Goal: Task Accomplishment & Management: Use online tool/utility

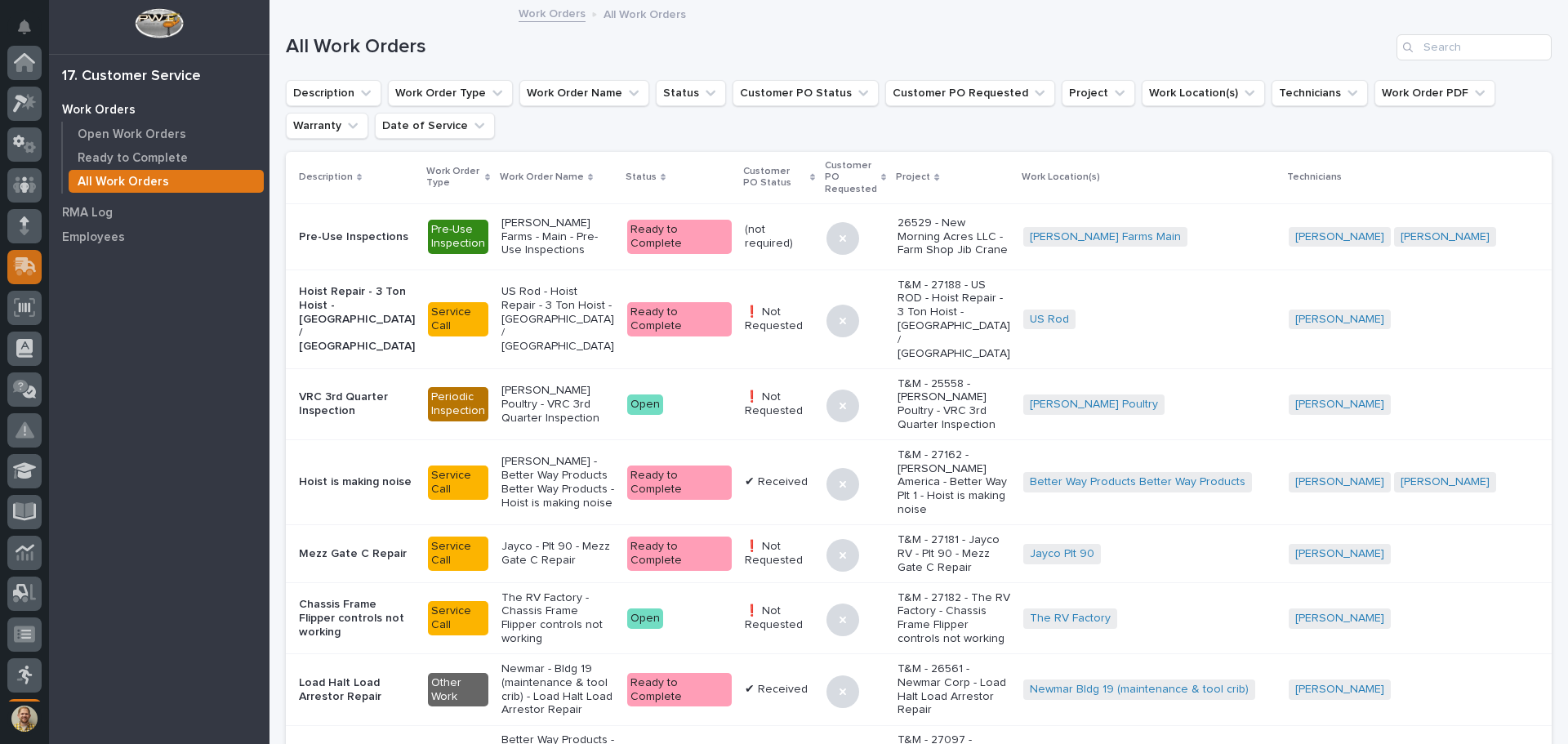
scroll to position [201, 0]
click at [36, 57] on icon at bounding box center [24, 65] width 23 height 19
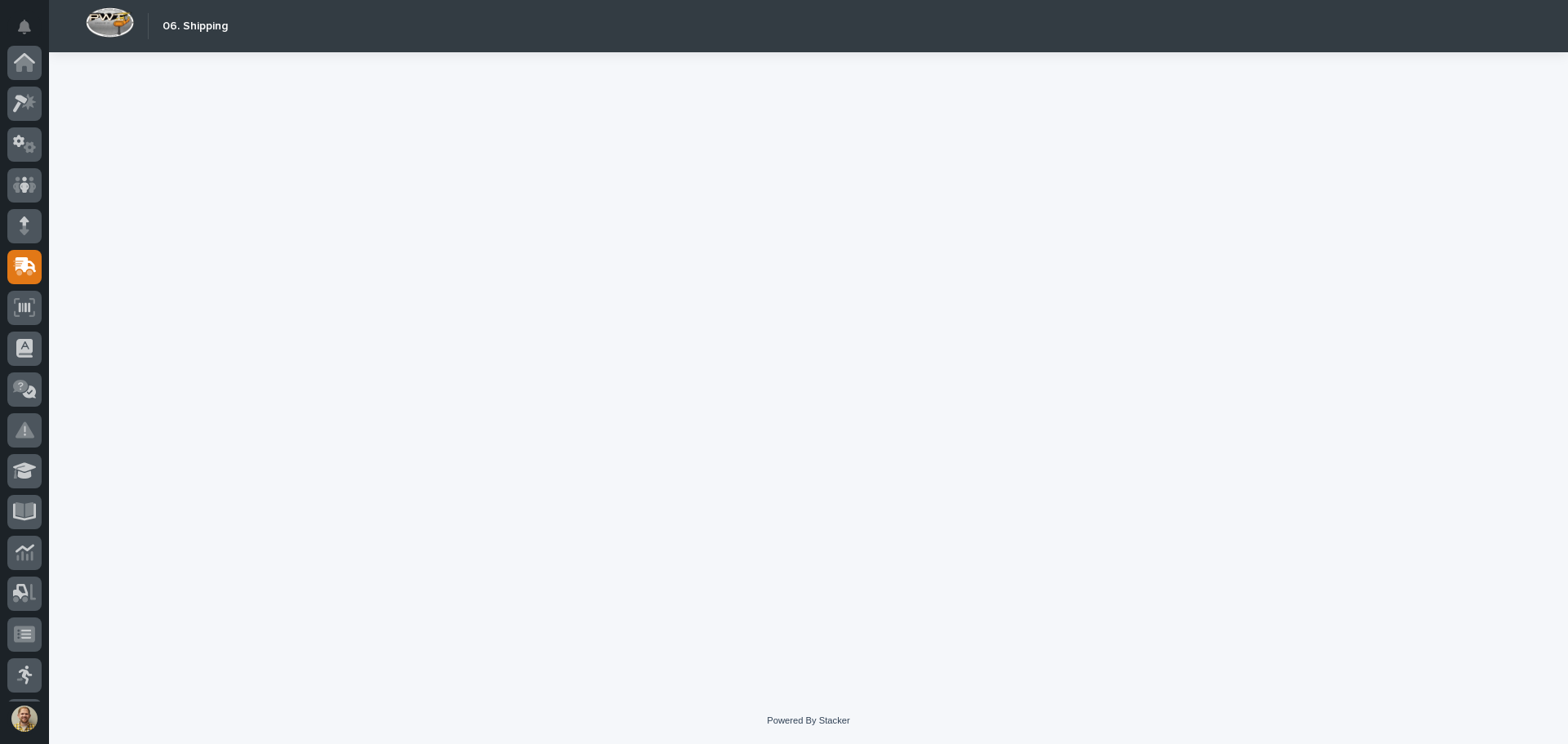
scroll to position [201, 0]
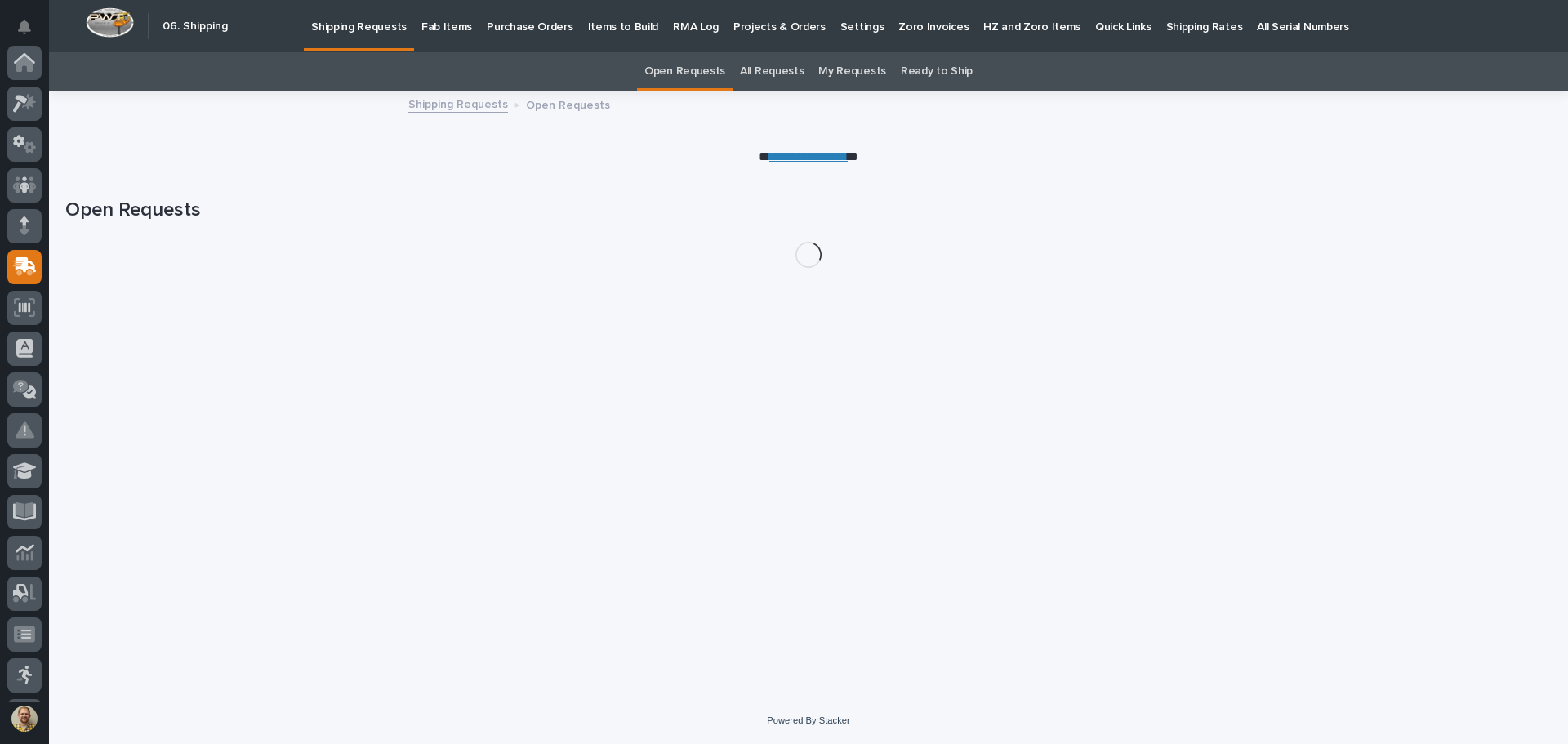
scroll to position [201, 0]
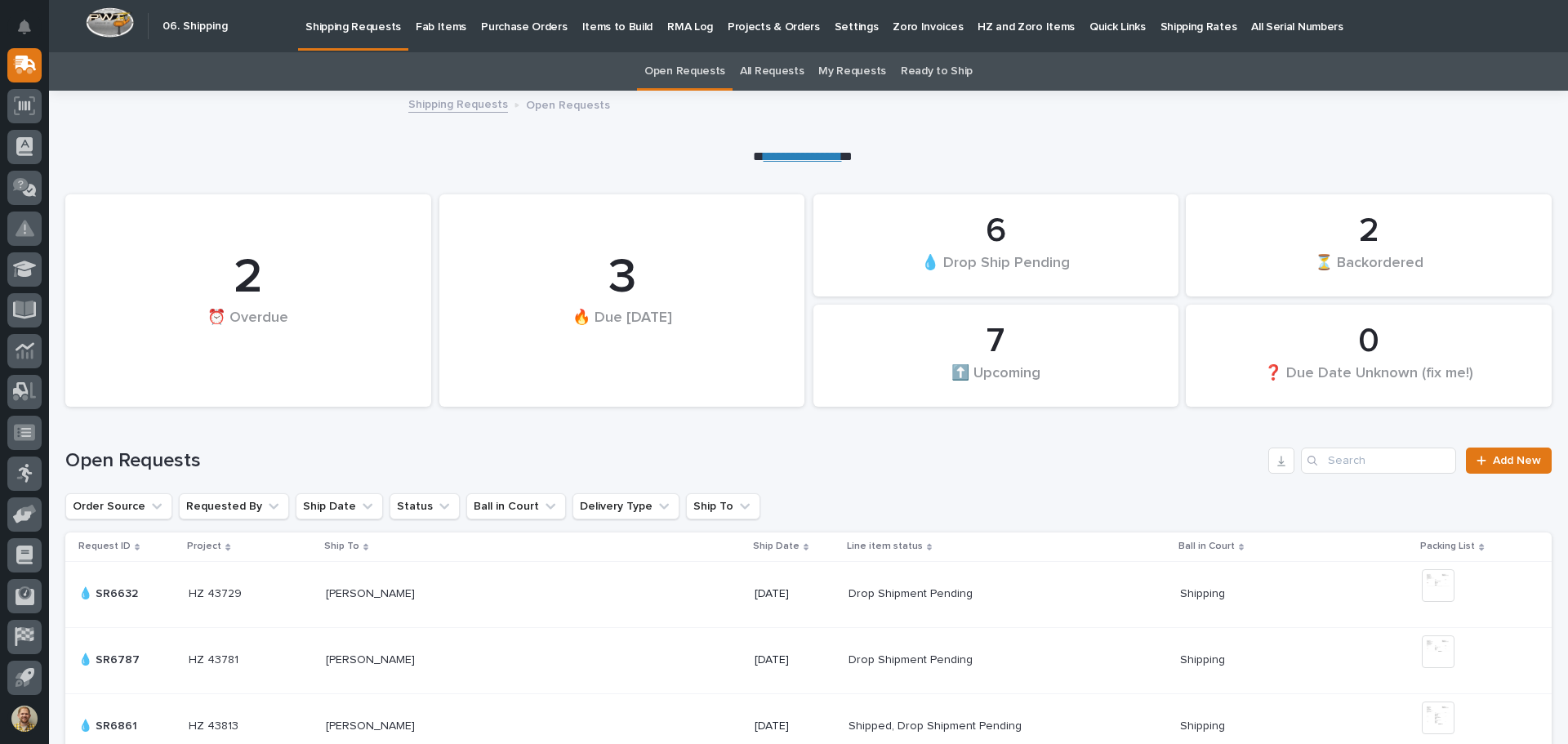
click at [787, 151] on link "**********" at bounding box center [803, 156] width 78 height 13
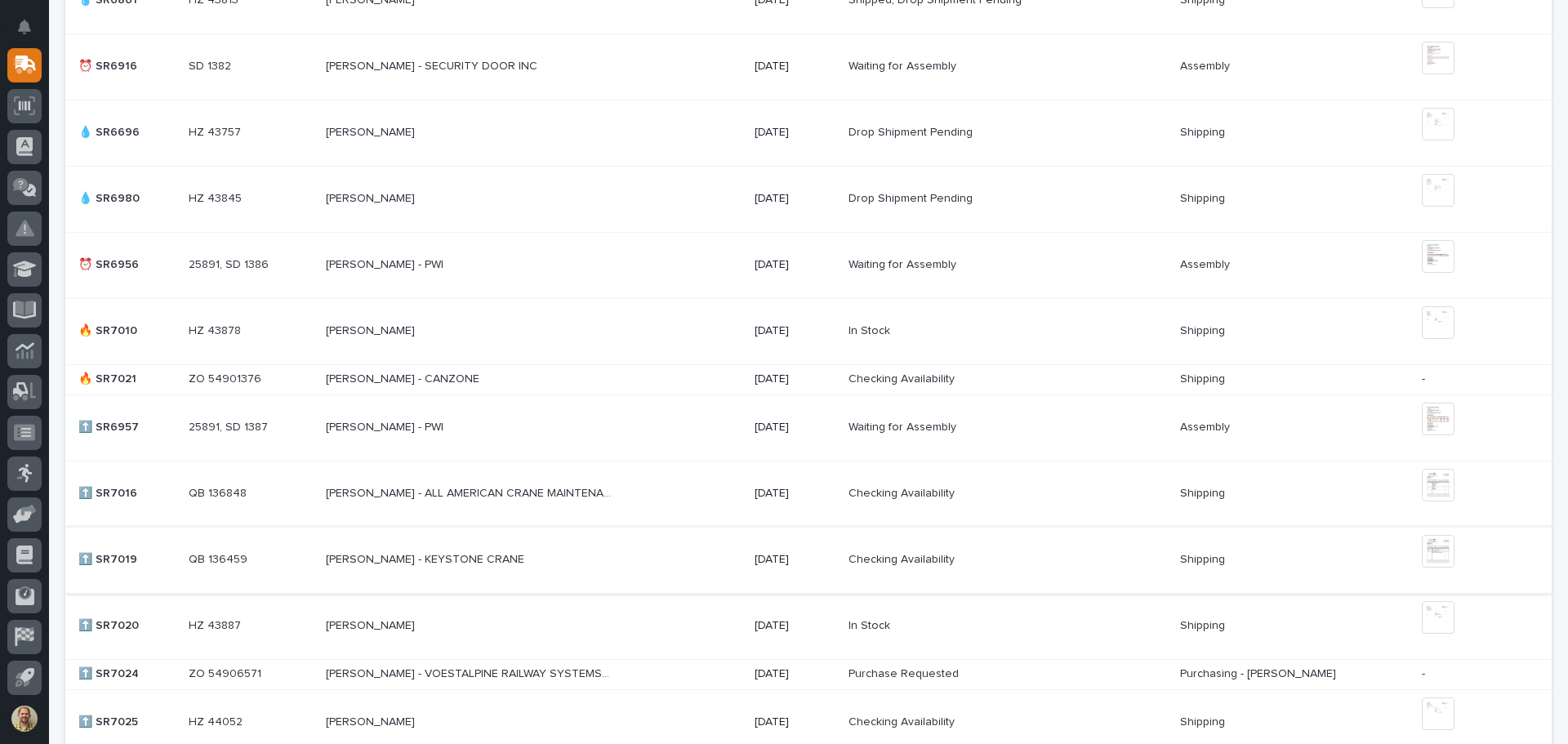
scroll to position [735, 0]
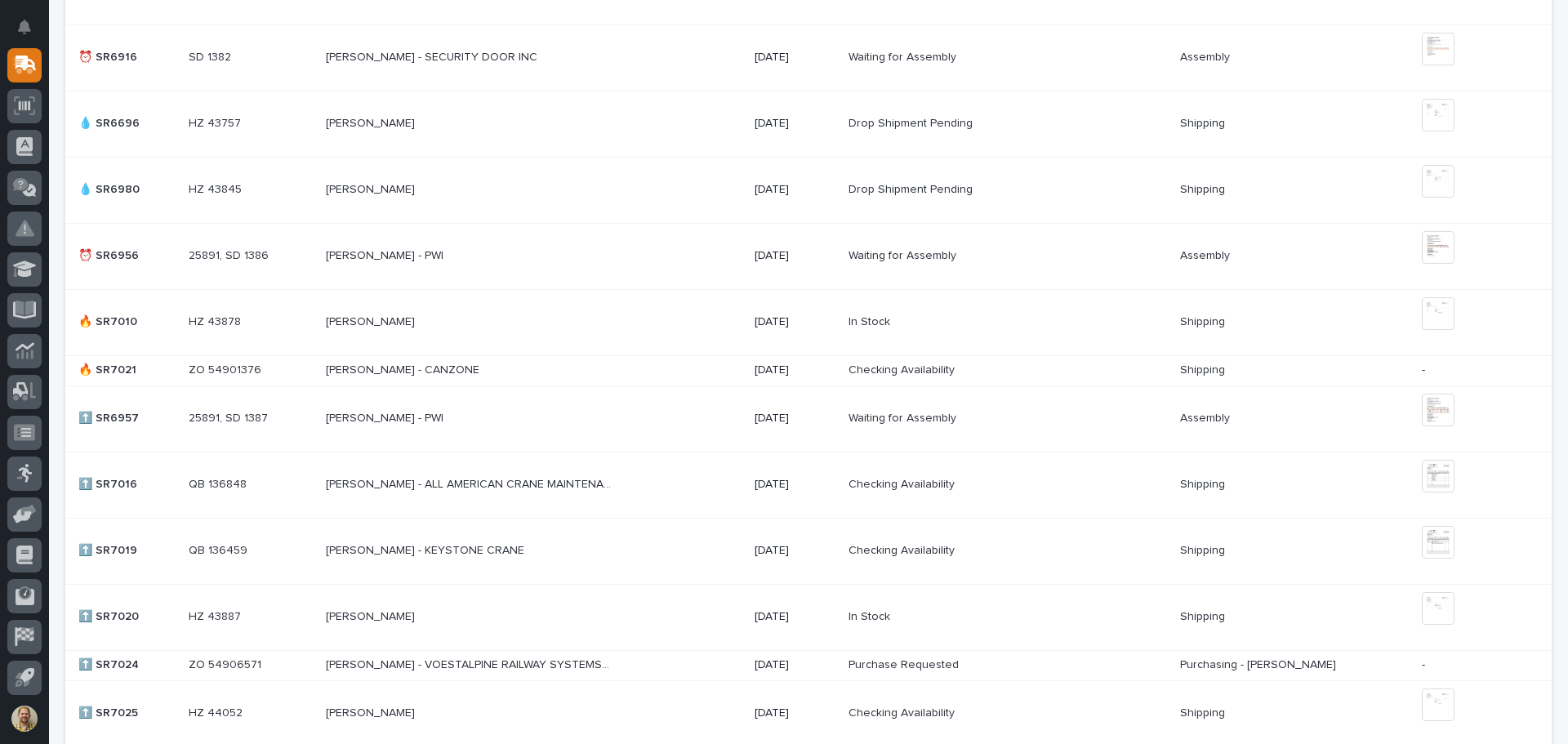
click at [243, 553] on p "QB 136459" at bounding box center [220, 549] width 63 height 18
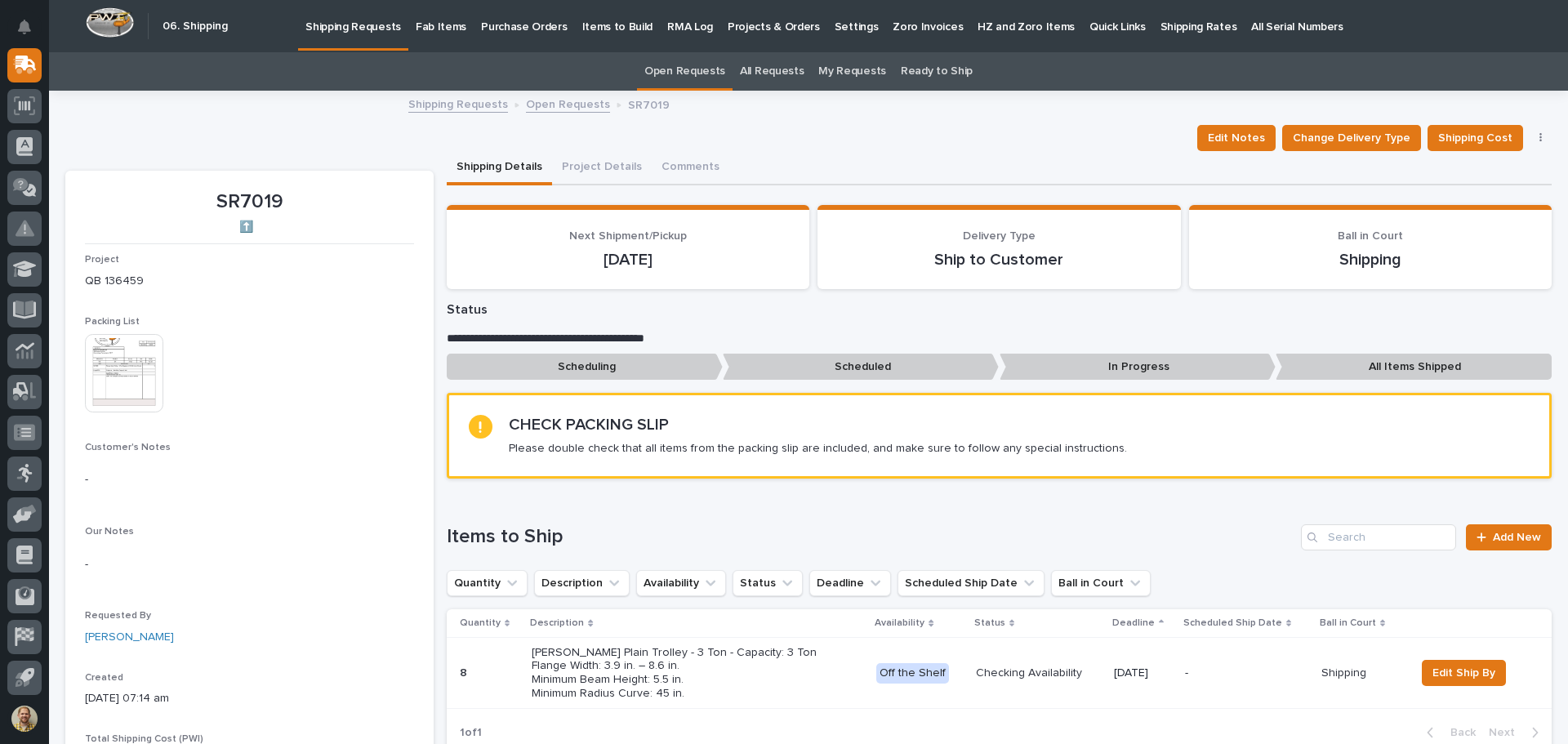
click at [124, 394] on img at bounding box center [124, 373] width 78 height 78
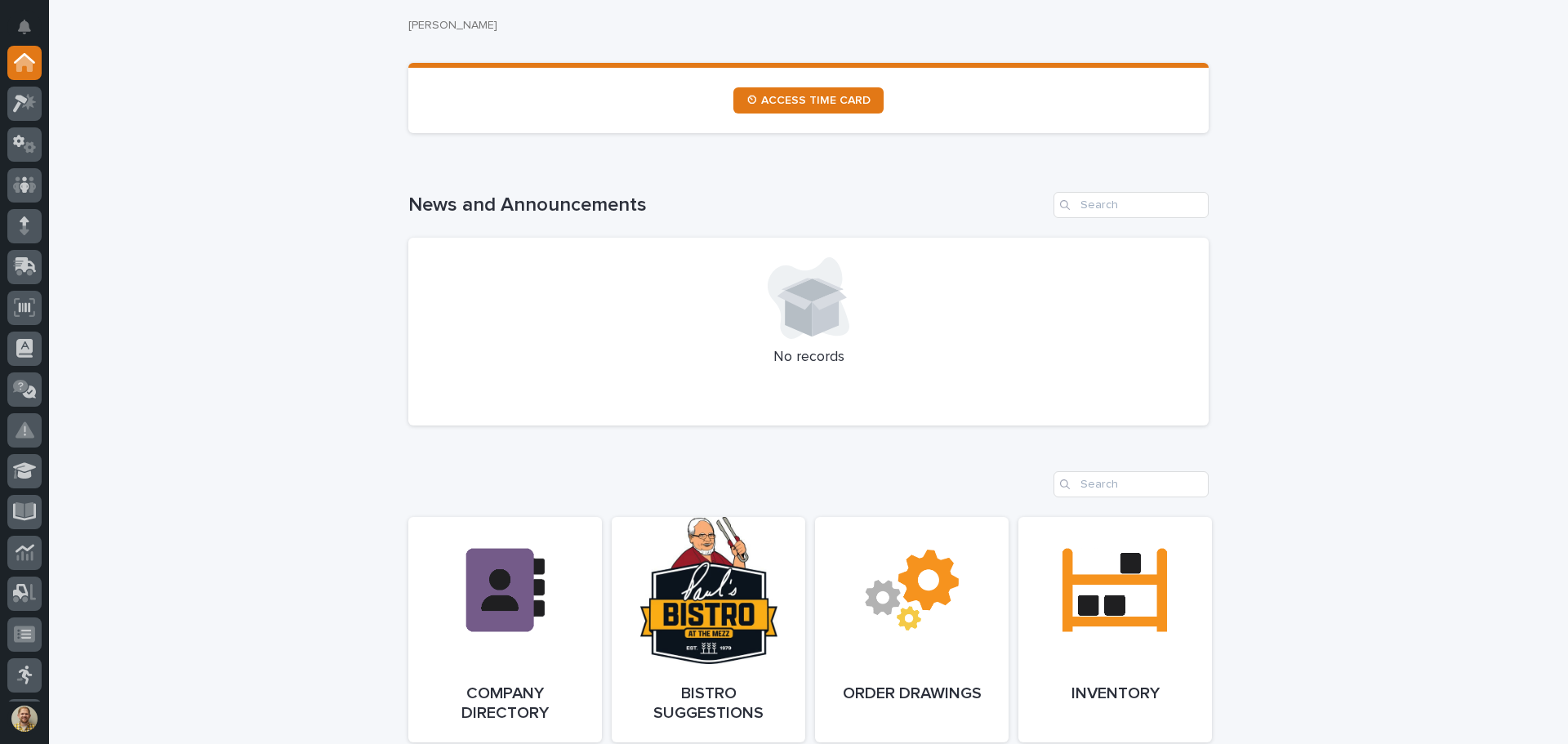
scroll to position [954, 0]
click at [32, 258] on icon at bounding box center [24, 266] width 23 height 19
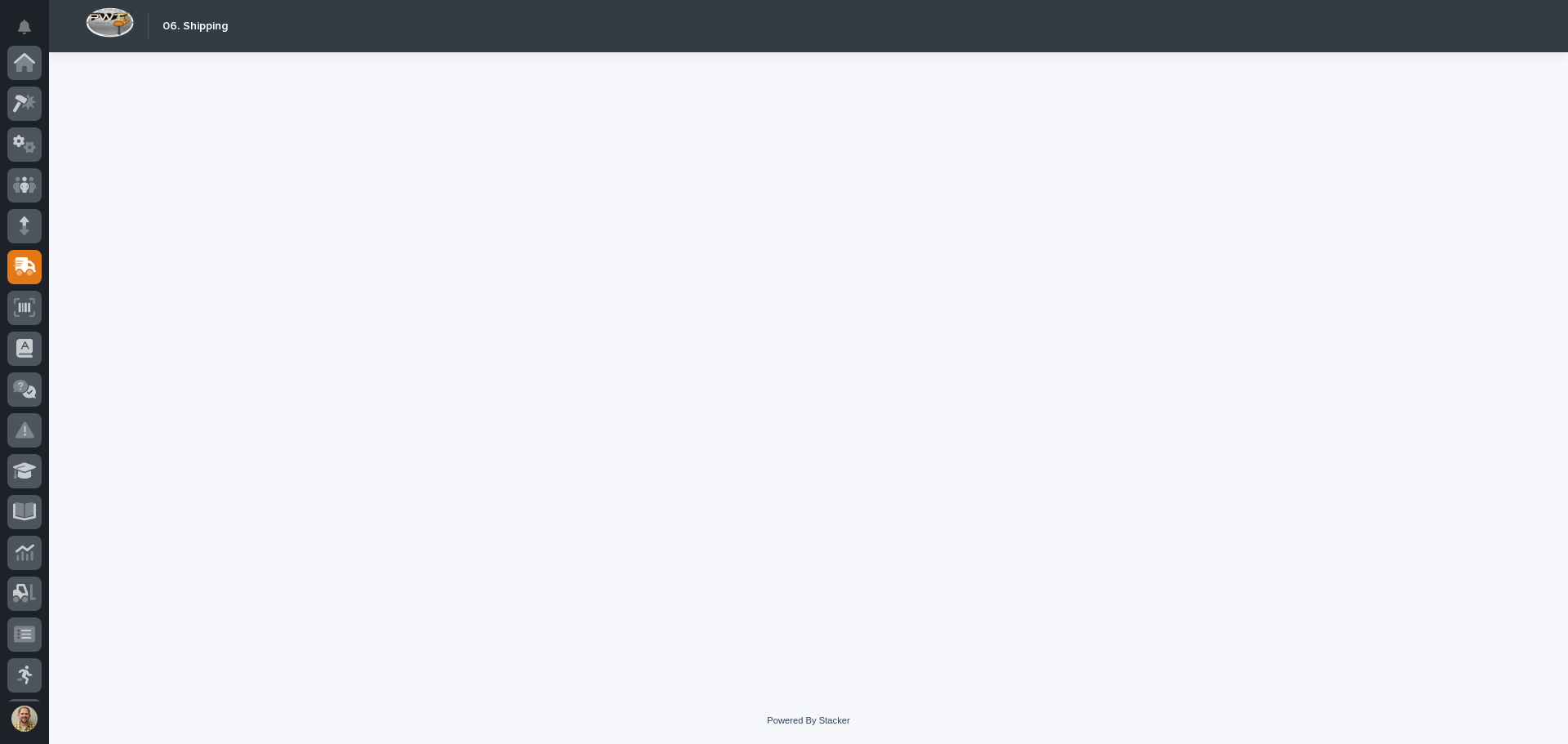
scroll to position [201, 0]
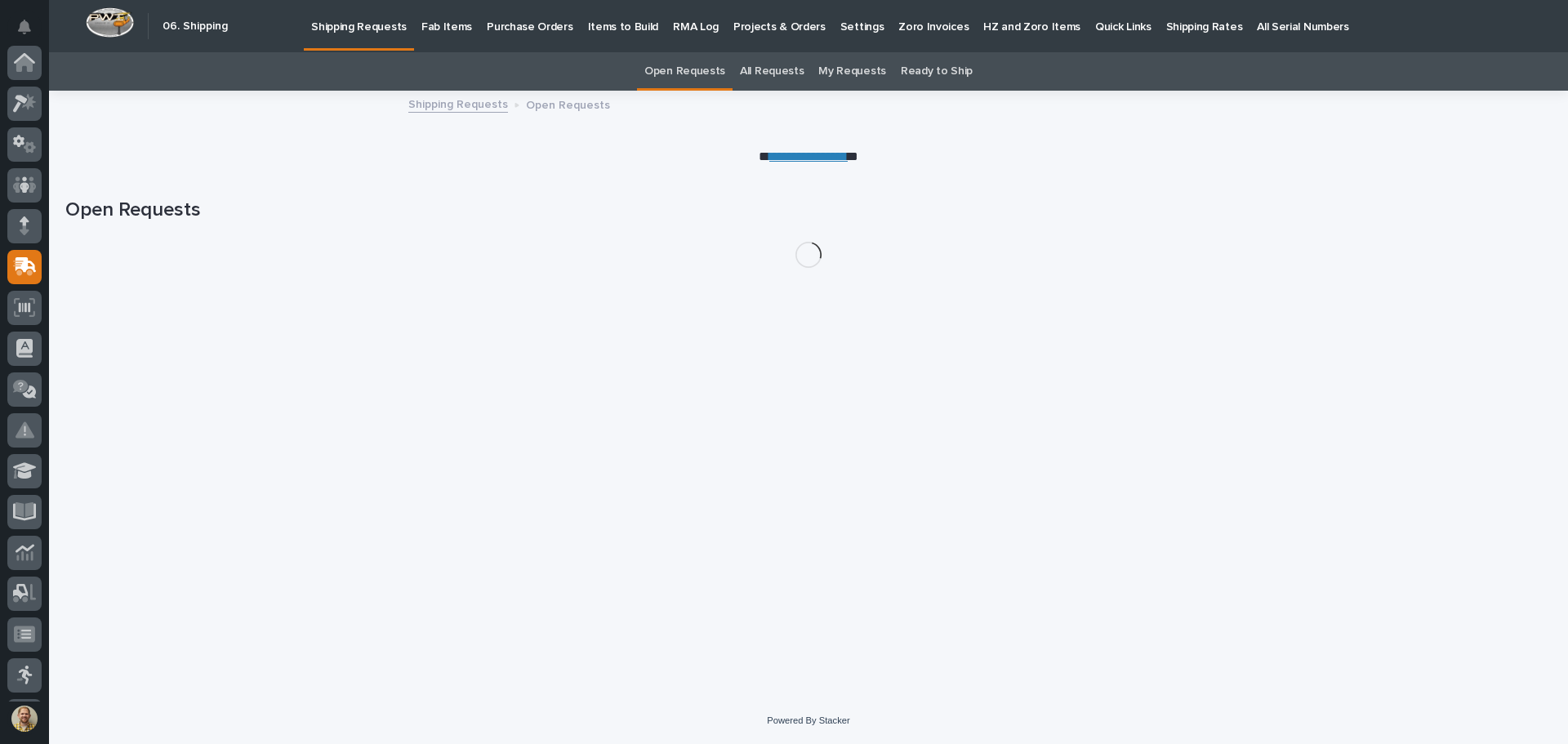
scroll to position [201, 0]
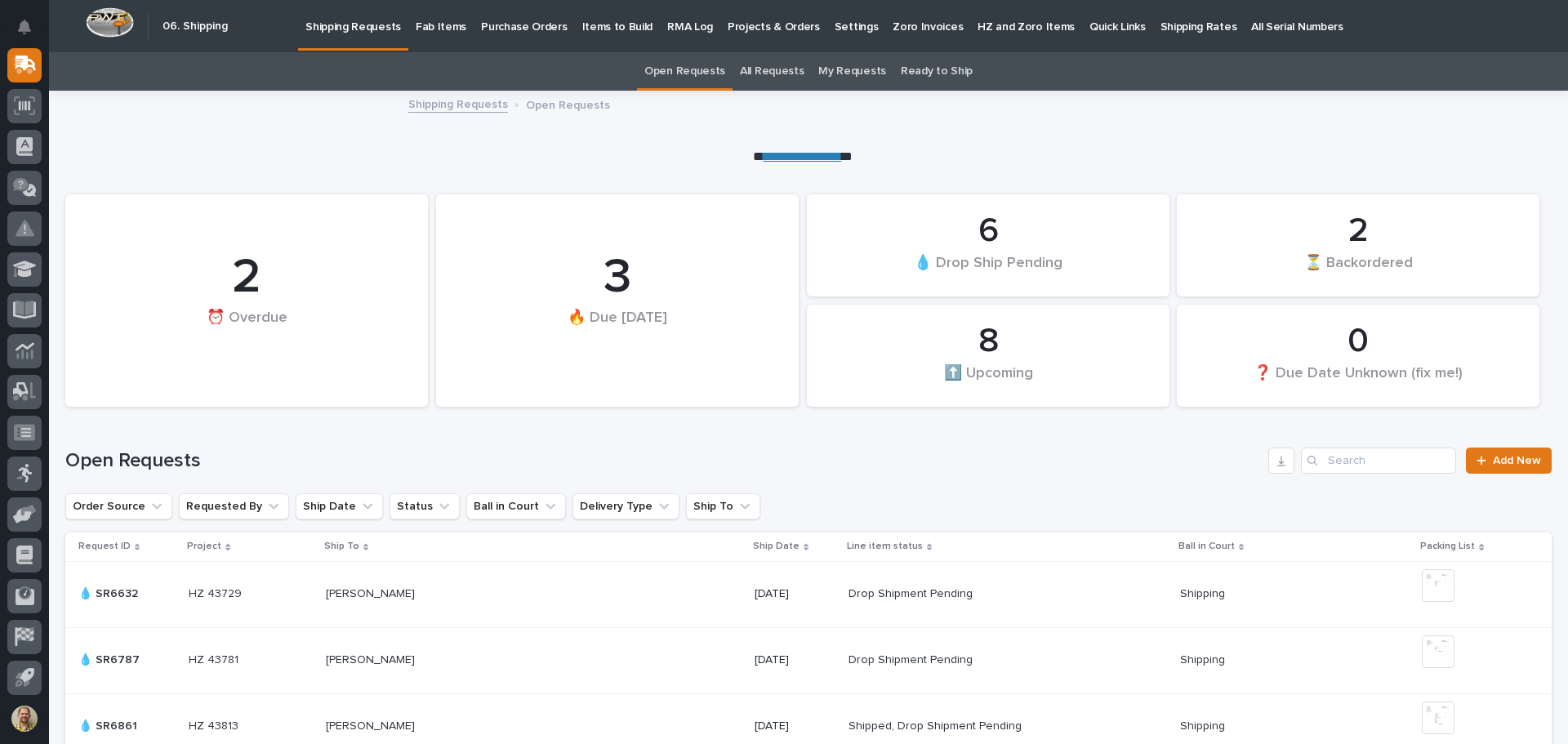
click at [443, 19] on p "Fab Items" at bounding box center [441, 17] width 51 height 34
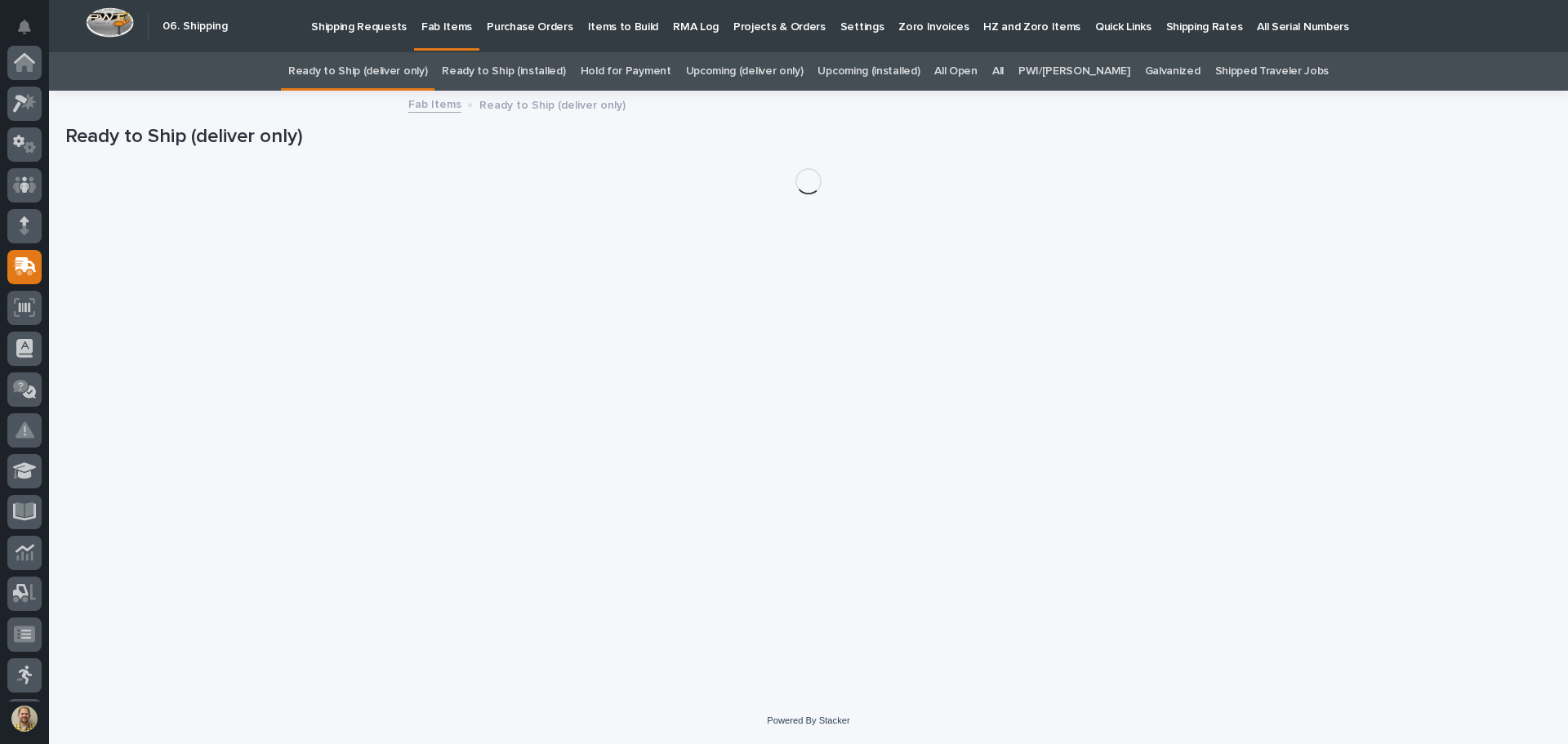
scroll to position [201, 0]
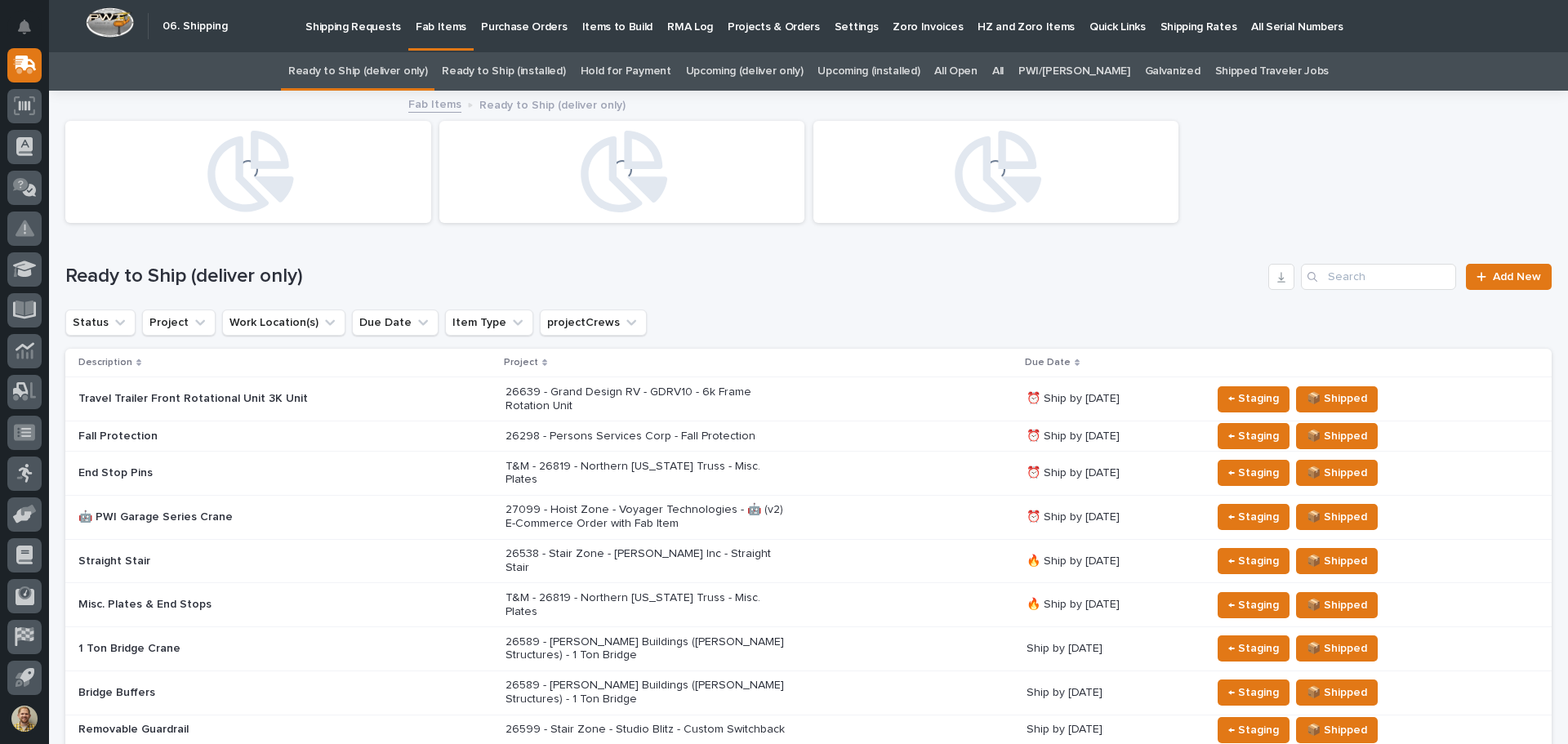
click at [1004, 71] on link "All" at bounding box center [998, 70] width 12 height 38
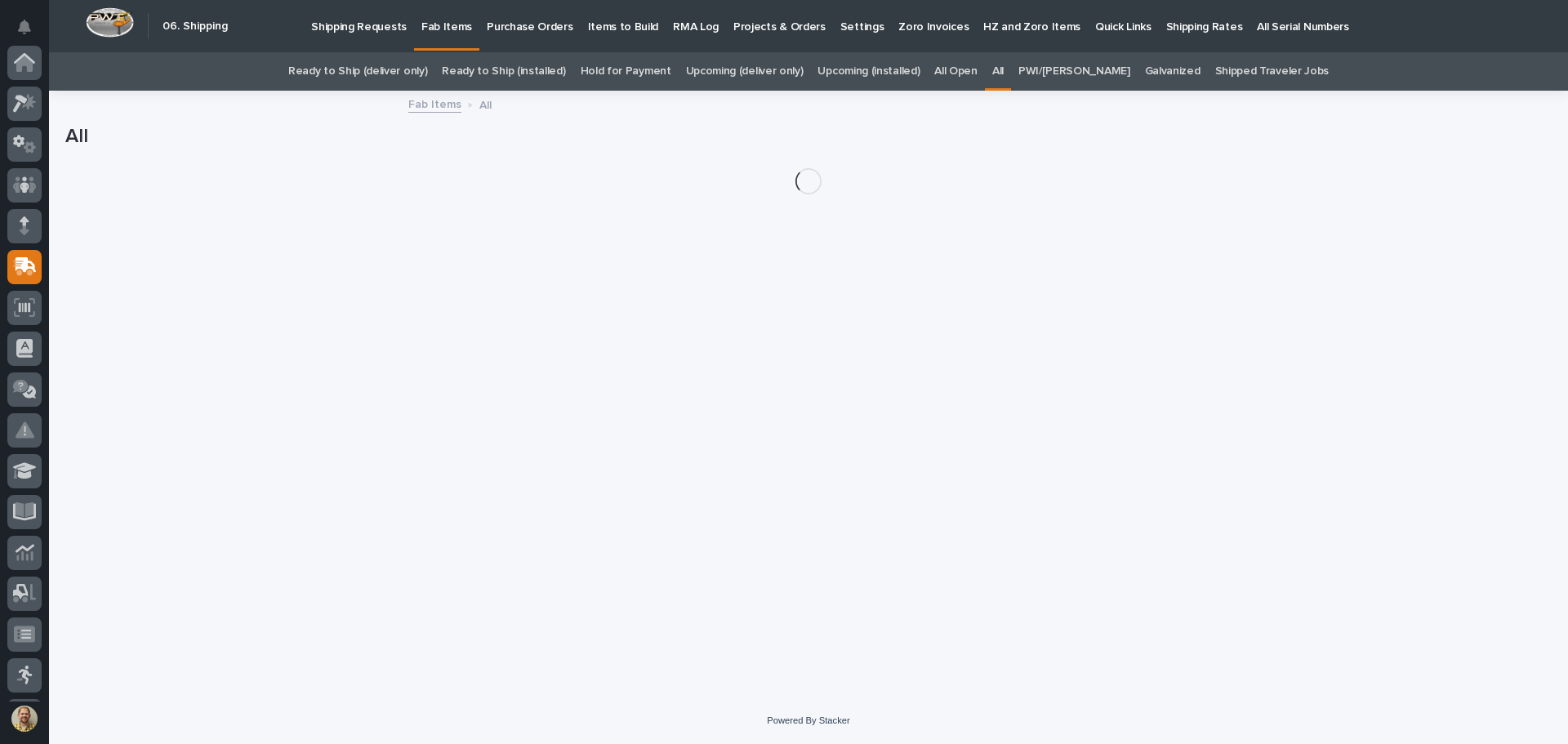
scroll to position [201, 0]
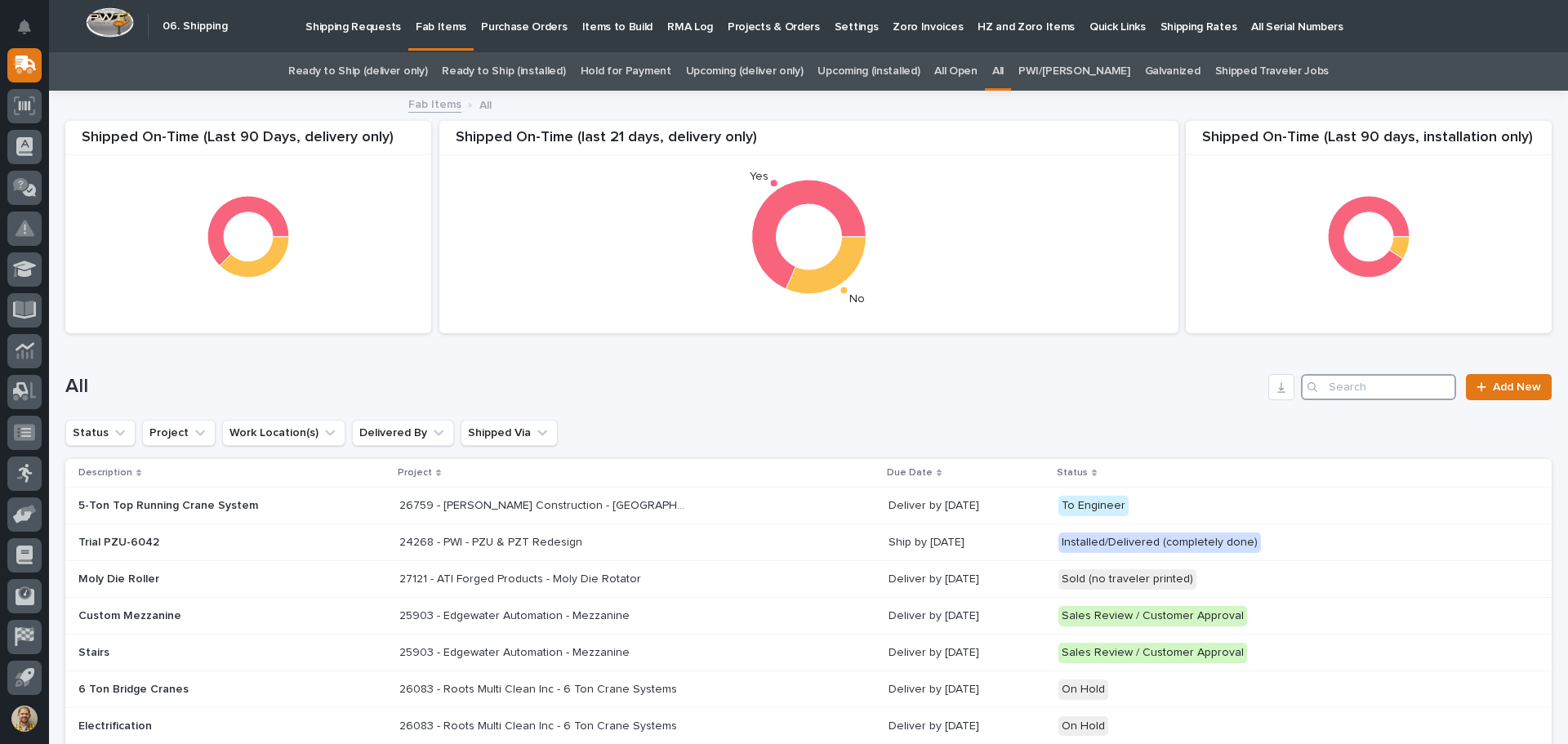
click at [1354, 382] on input "Search" at bounding box center [1378, 387] width 155 height 26
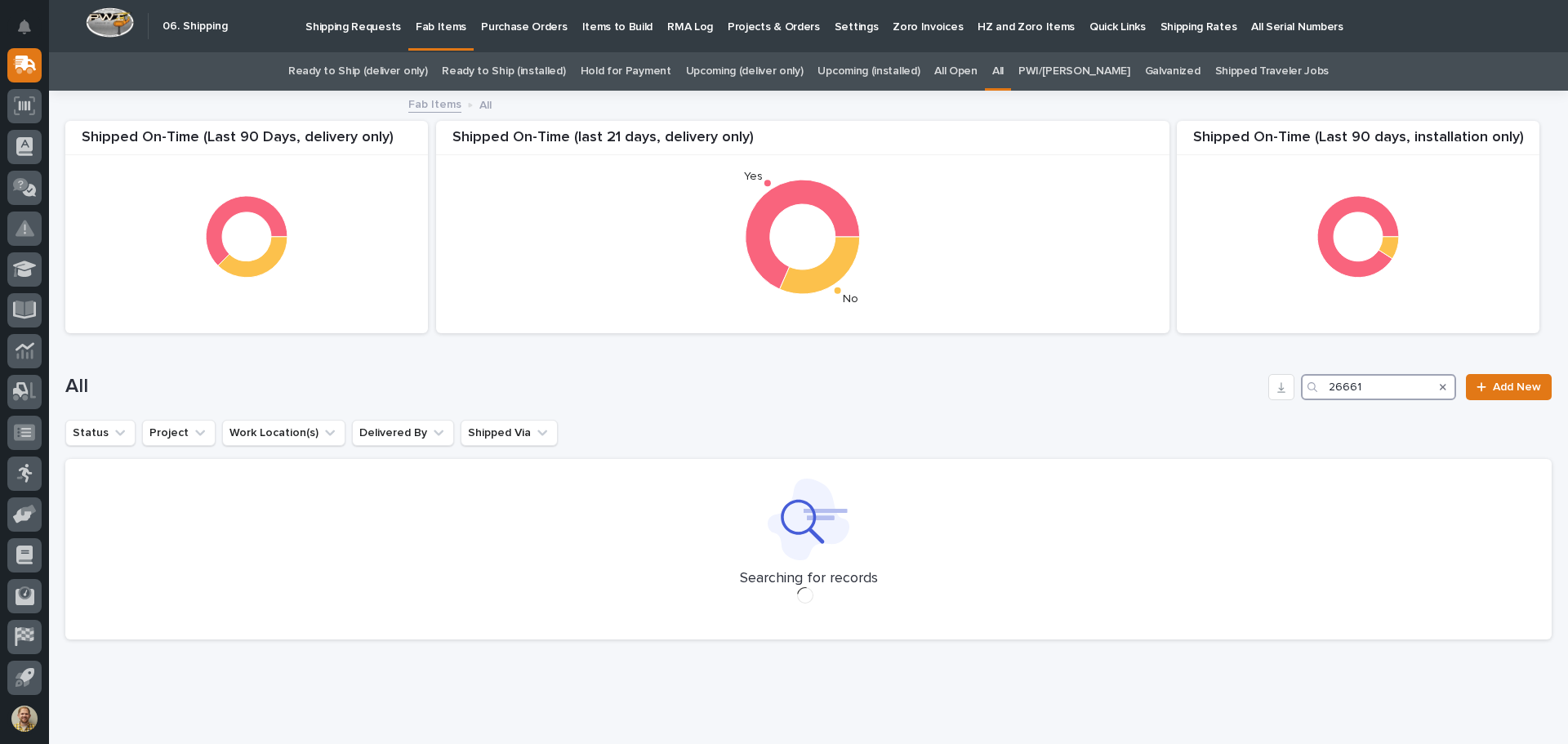
type input "26661"
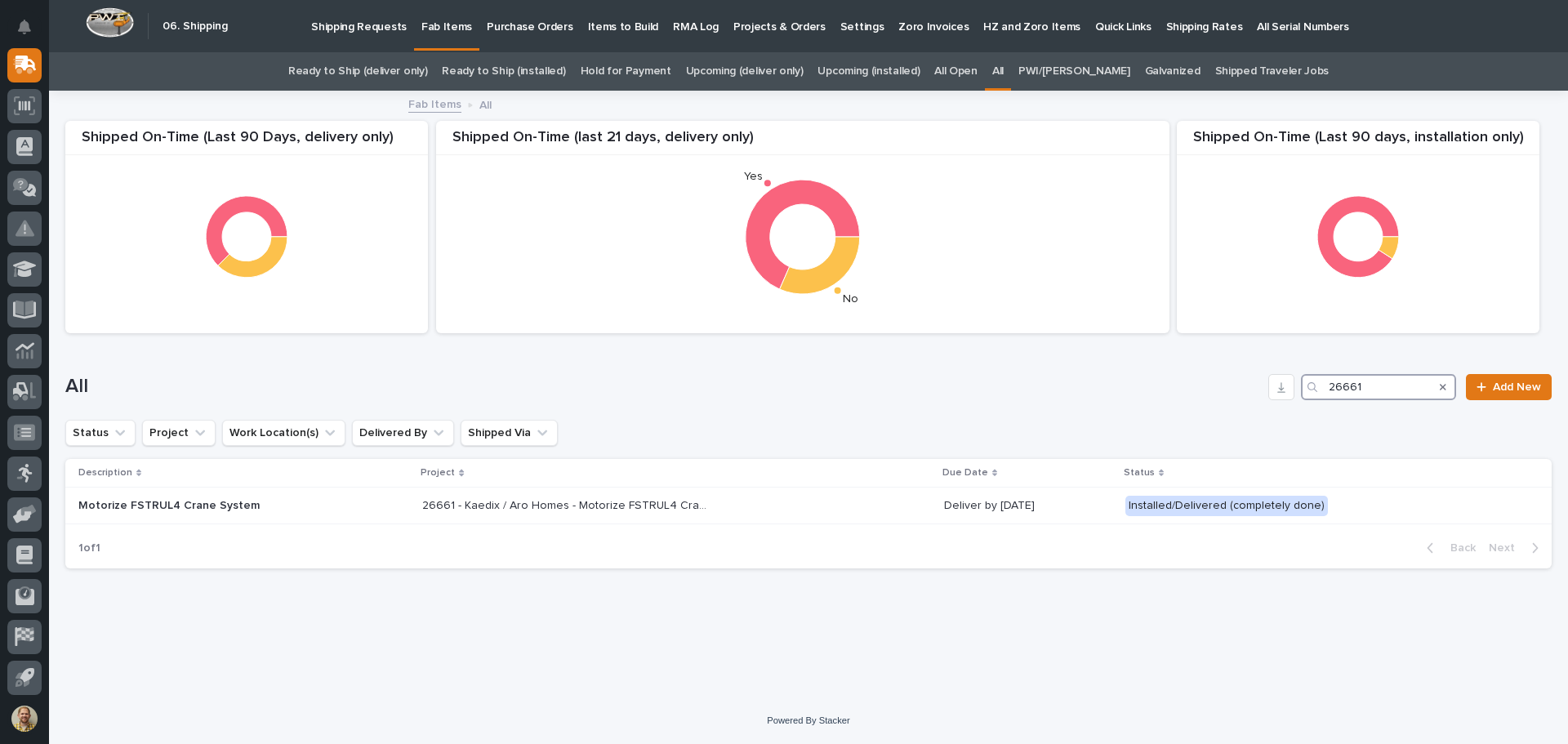
drag, startPoint x: 1383, startPoint y: 388, endPoint x: 1319, endPoint y: 395, distance: 64.4
click at [1319, 395] on div "26661" at bounding box center [1378, 387] width 155 height 26
type input "26572"
